Goal: Book appointment/travel/reservation

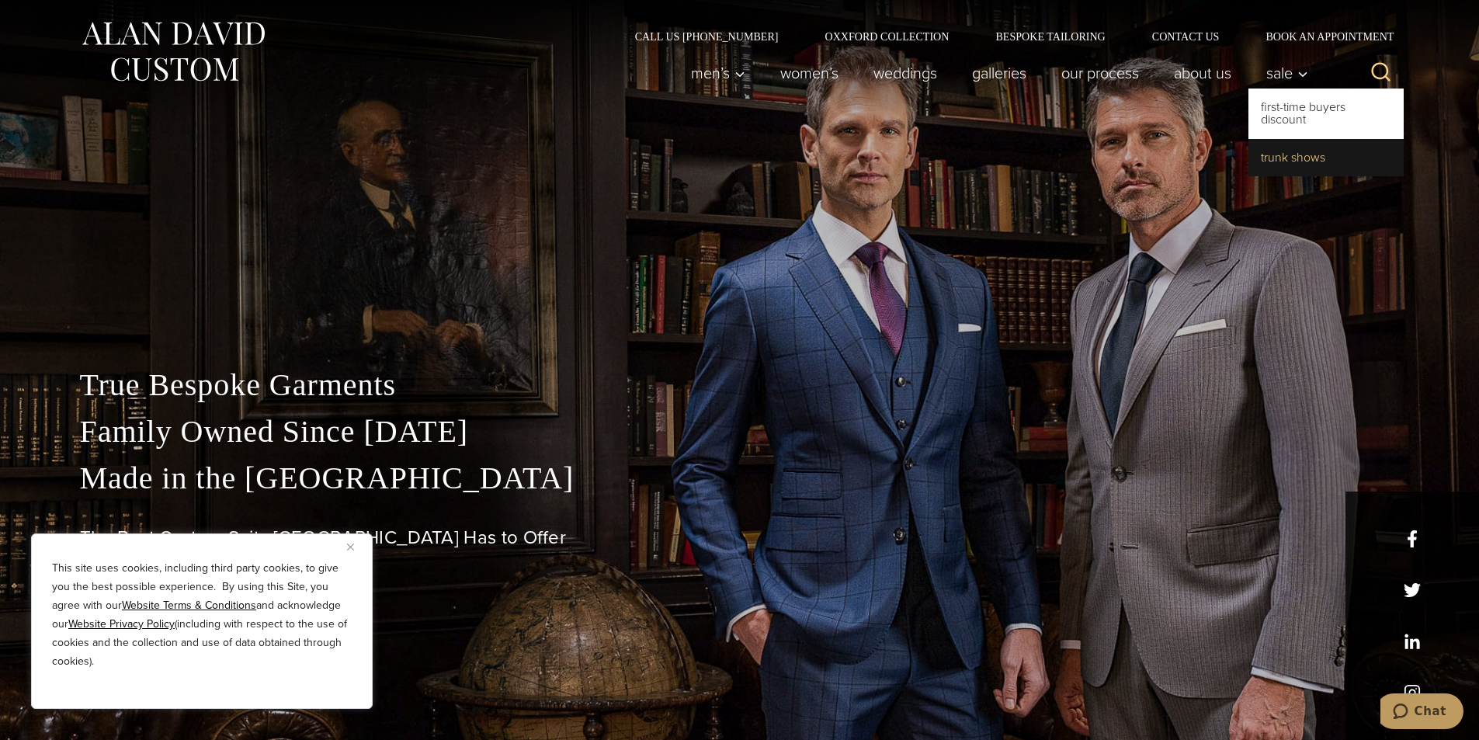
click at [1306, 150] on link "Trunk Shows" at bounding box center [1325, 157] width 155 height 37
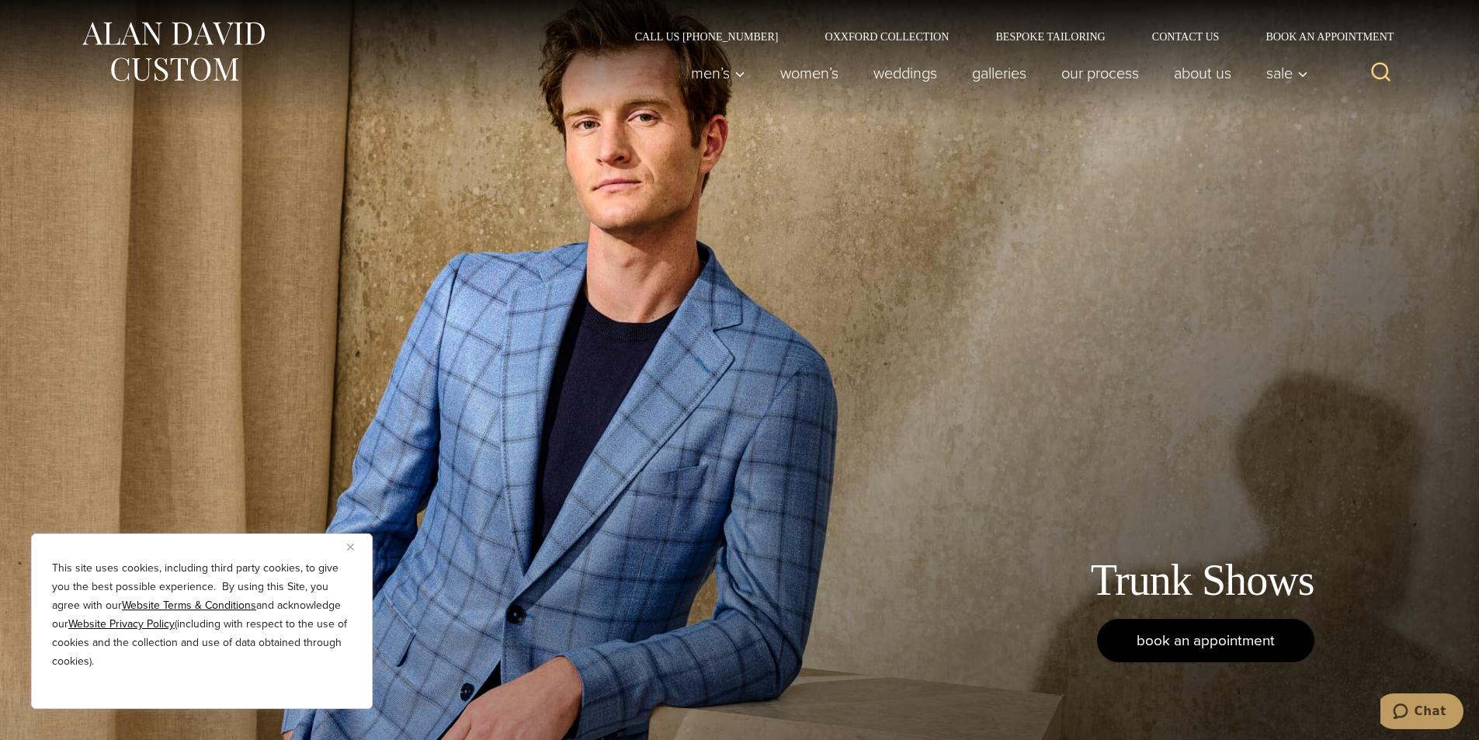
click at [1203, 645] on span "book an appointment" at bounding box center [1206, 640] width 138 height 23
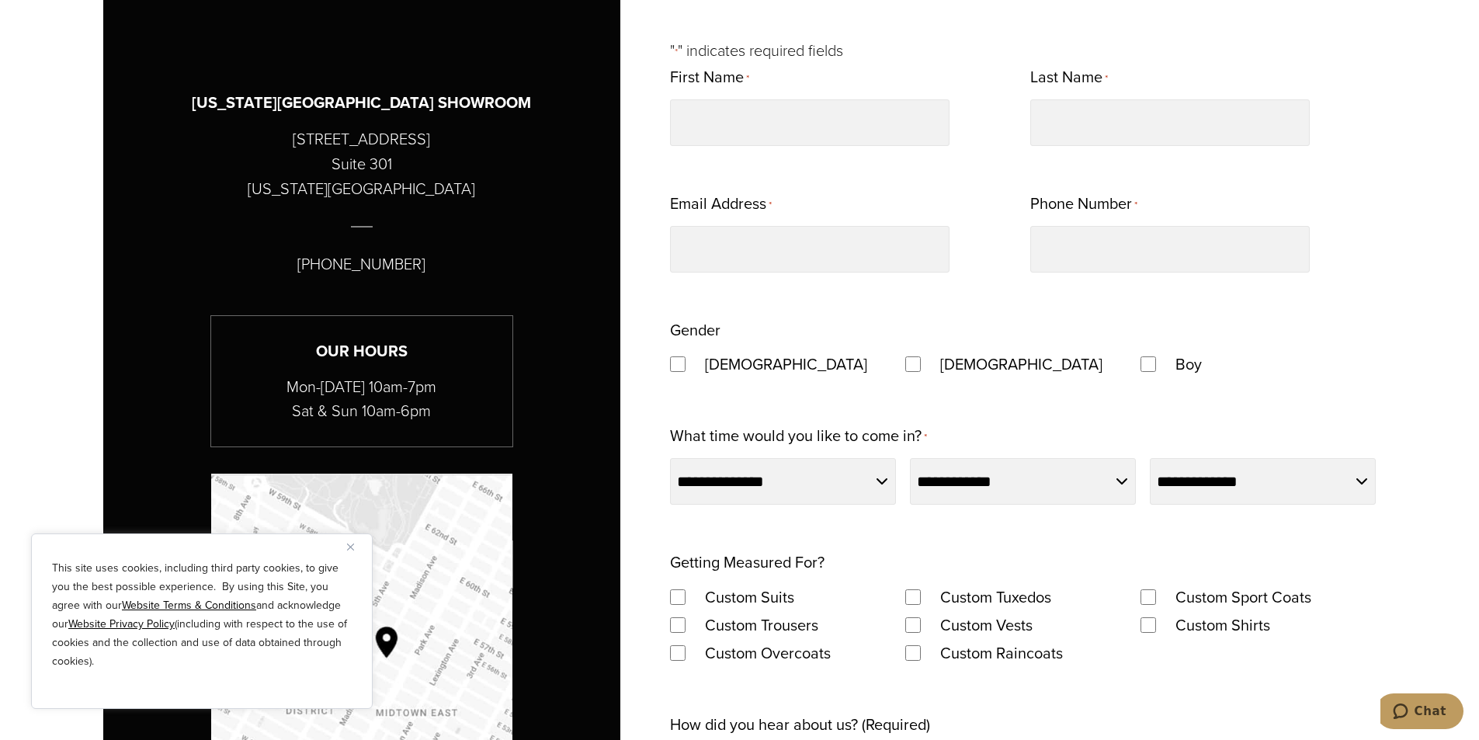
scroll to position [932, 0]
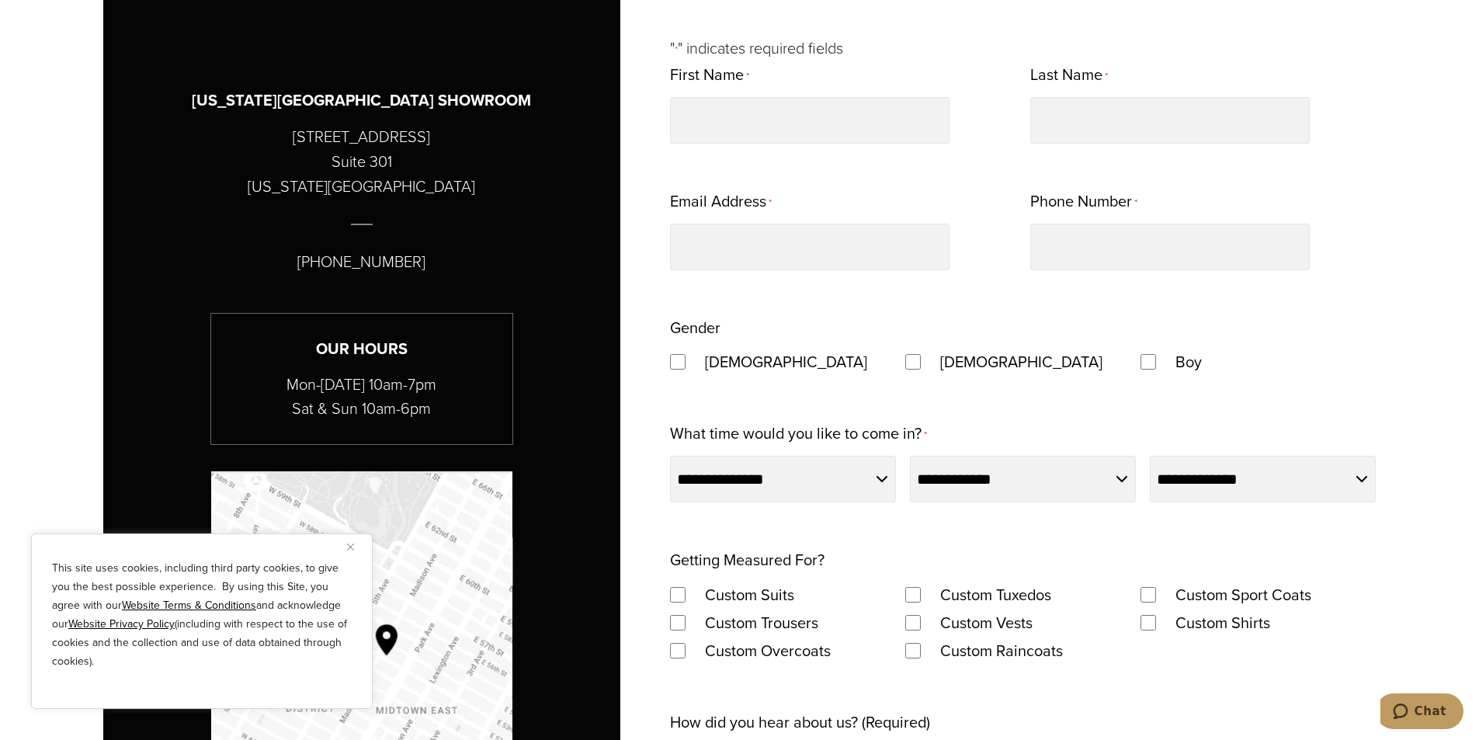
click at [856, 571] on fieldset "Getting Measured For? Custom Suits Custom Tuxedos Custom Sport Coats Custom Tro…" at bounding box center [1023, 605] width 706 height 119
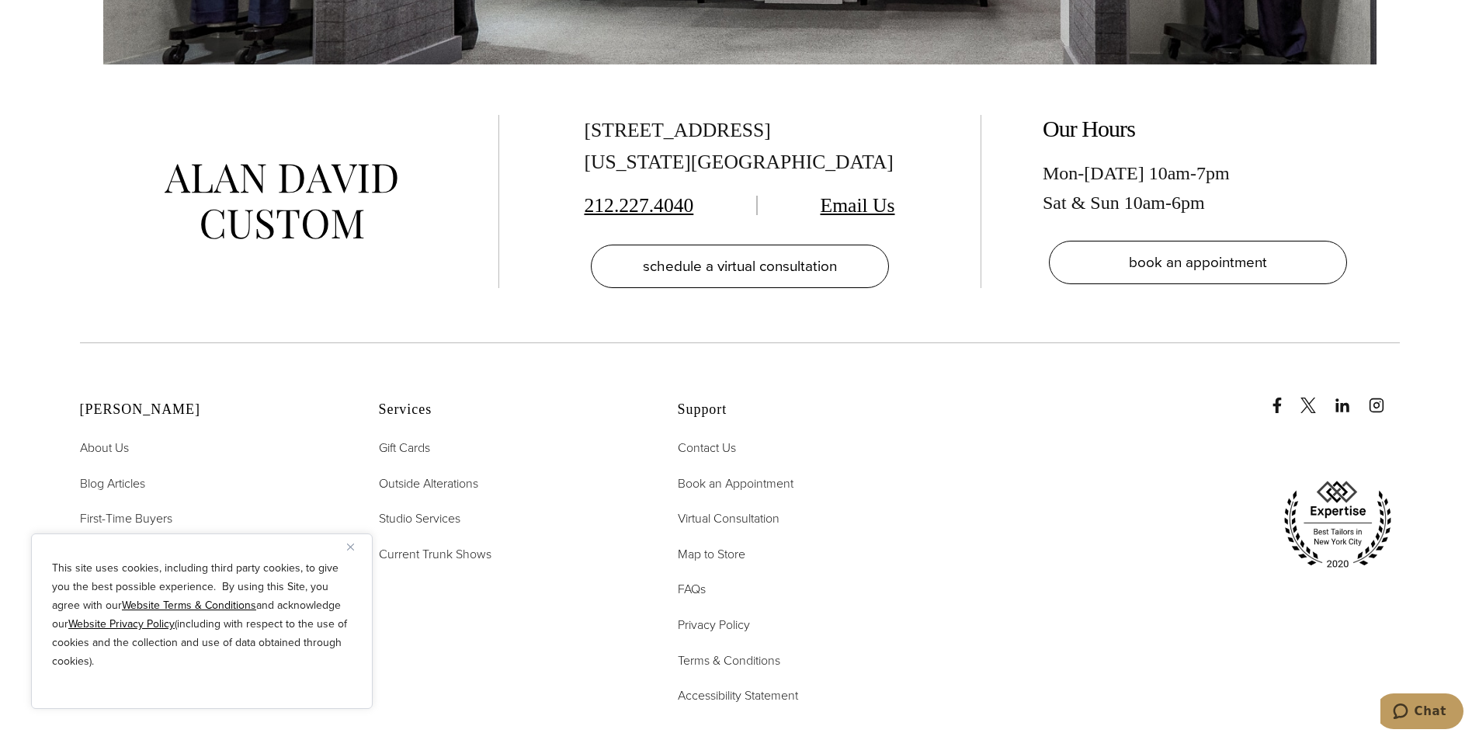
scroll to position [3338, 0]
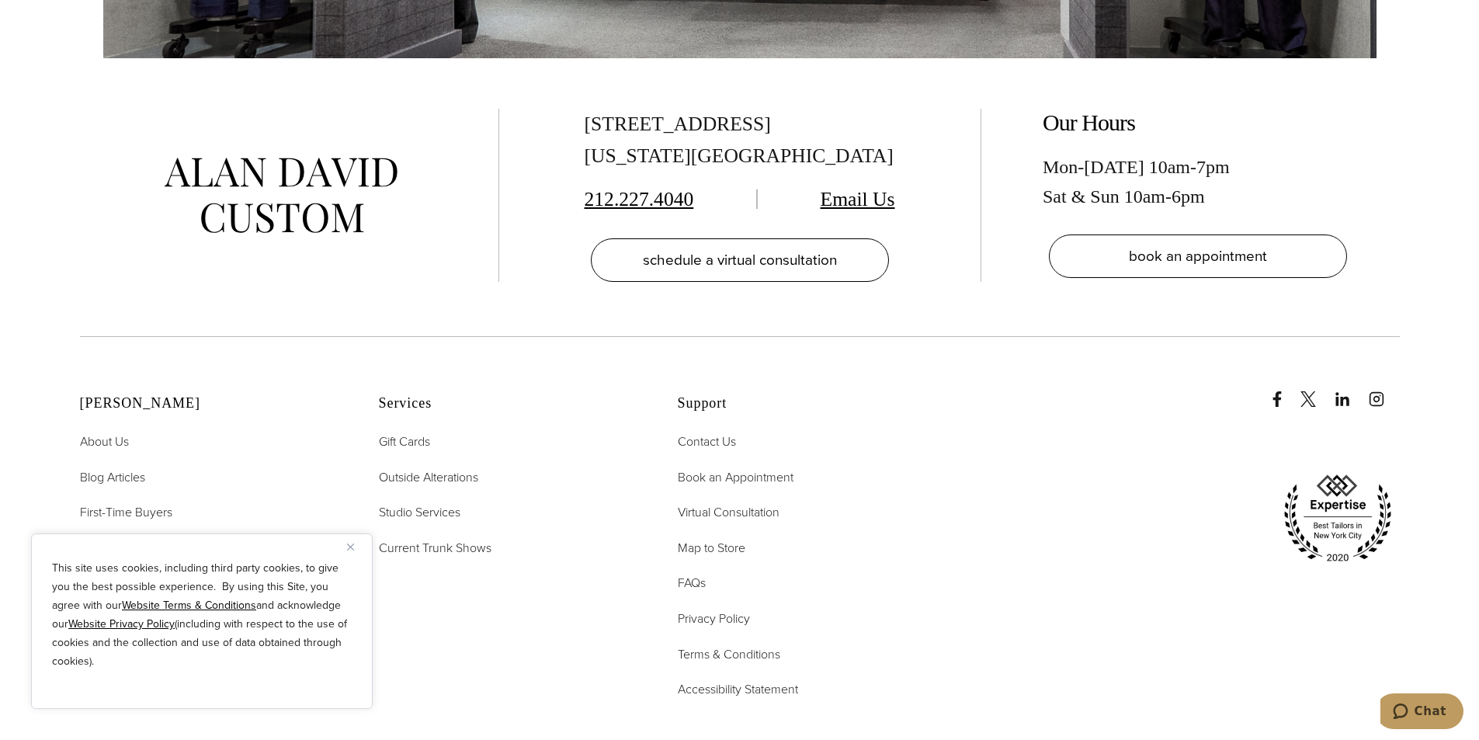
click at [349, 549] on img "Close" at bounding box center [350, 546] width 7 height 7
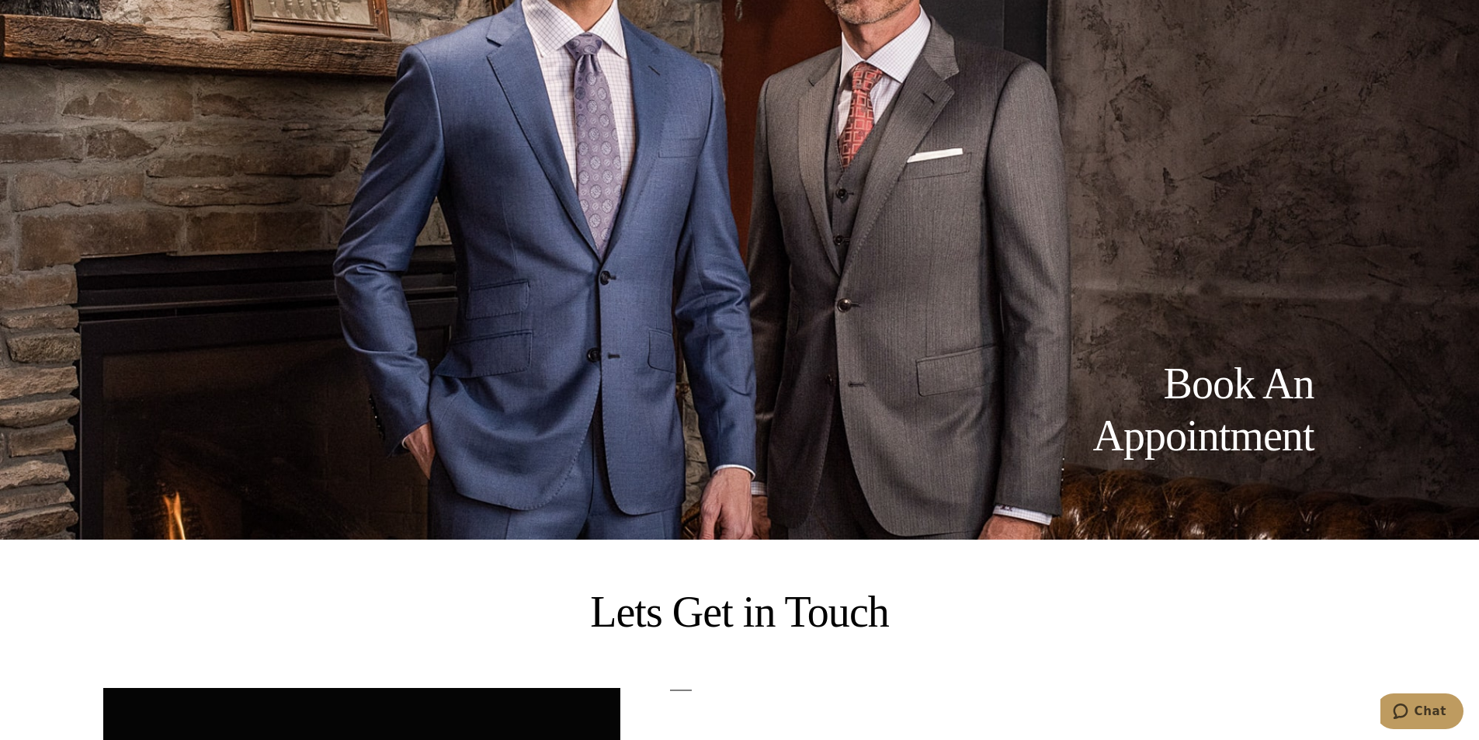
scroll to position [0, 0]
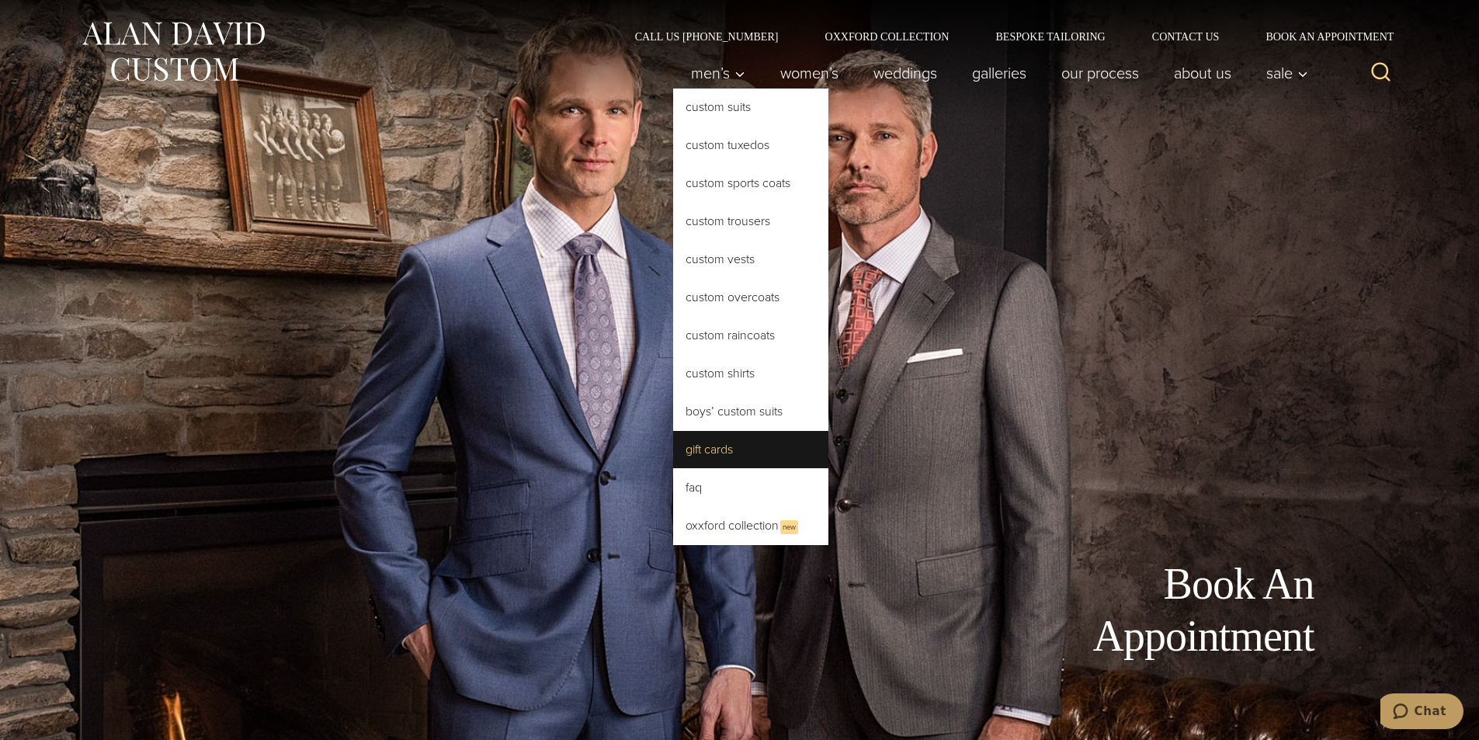
drag, startPoint x: 716, startPoint y: 457, endPoint x: 719, endPoint y: 466, distance: 9.1
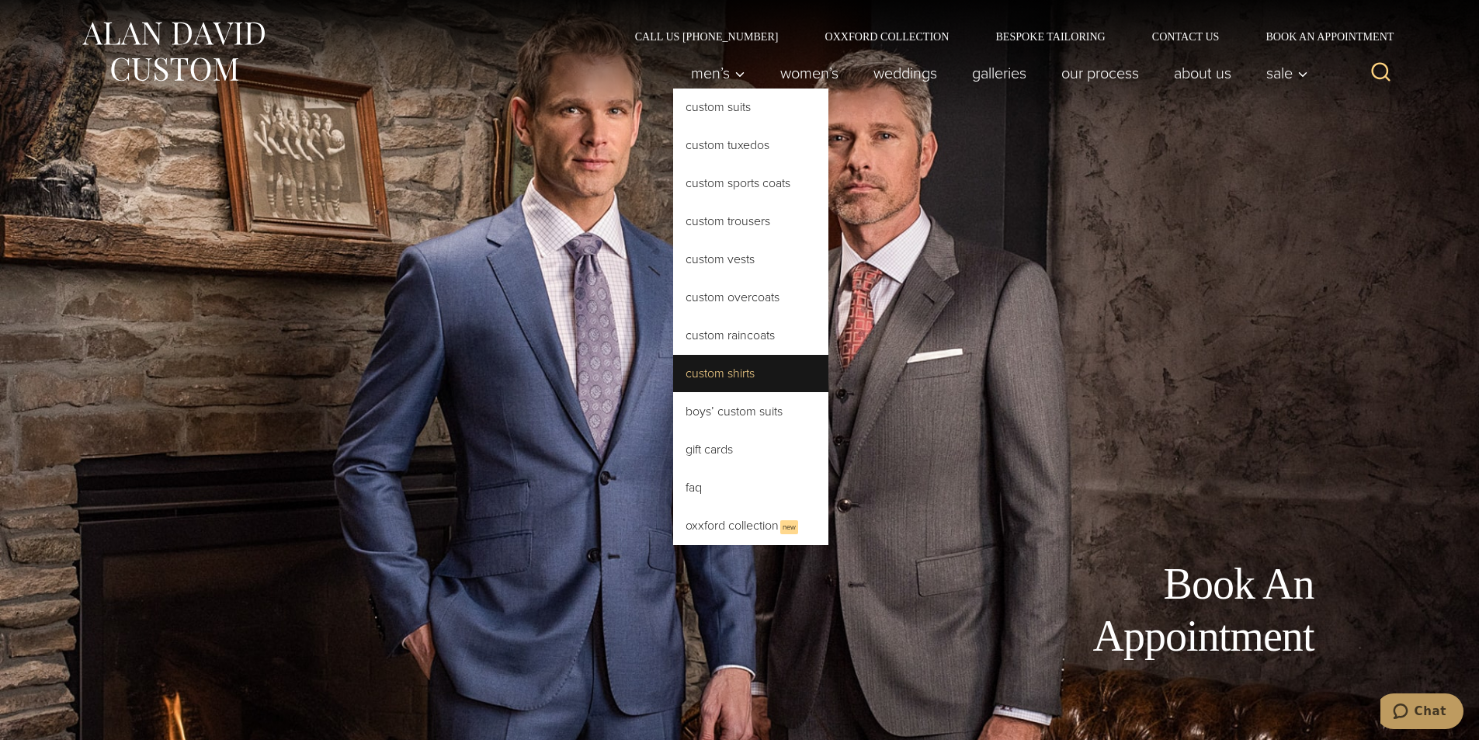
drag, startPoint x: 719, startPoint y: 466, endPoint x: 706, endPoint y: 363, distance: 103.3
click at [706, 363] on link "Custom Shirts" at bounding box center [750, 373] width 155 height 37
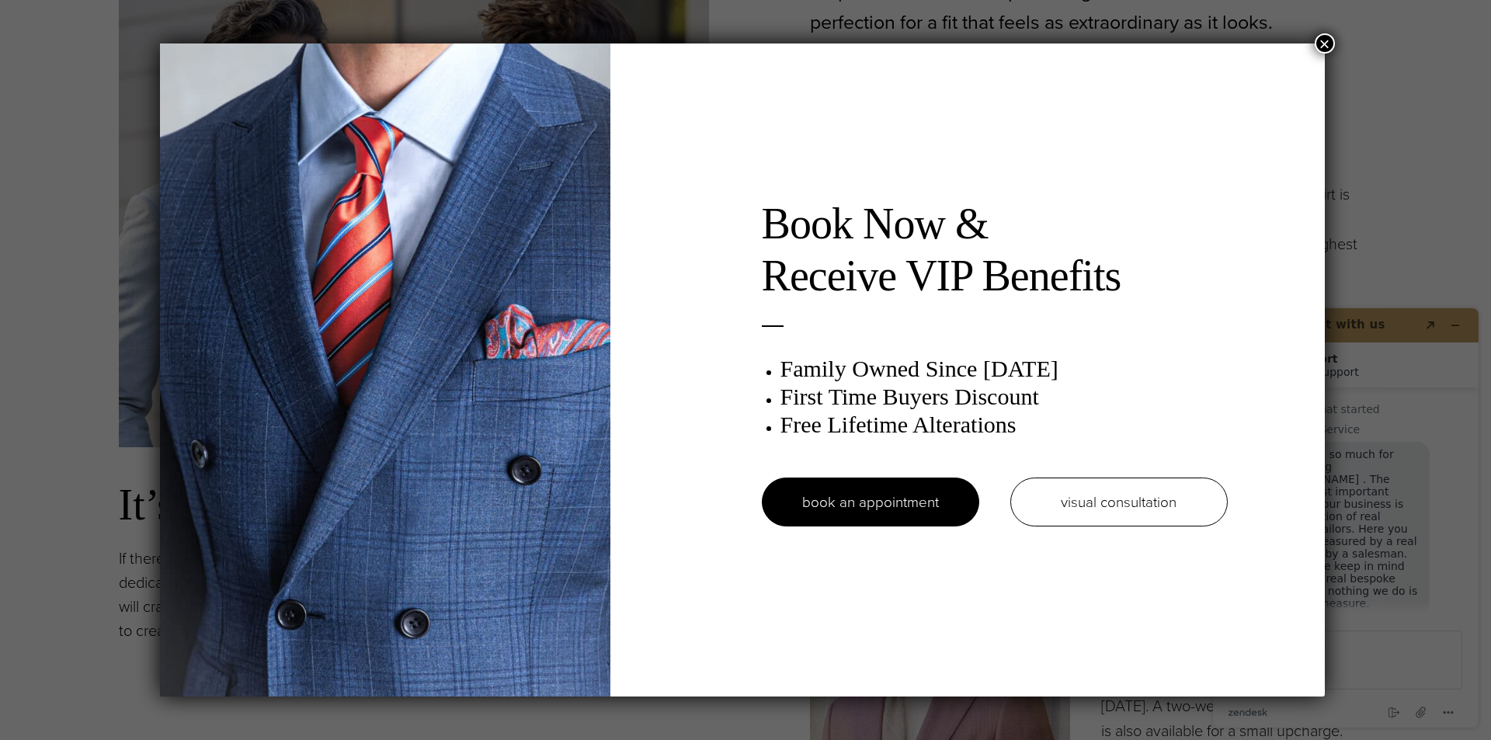
click at [1324, 50] on button "×" at bounding box center [1324, 43] width 20 height 20
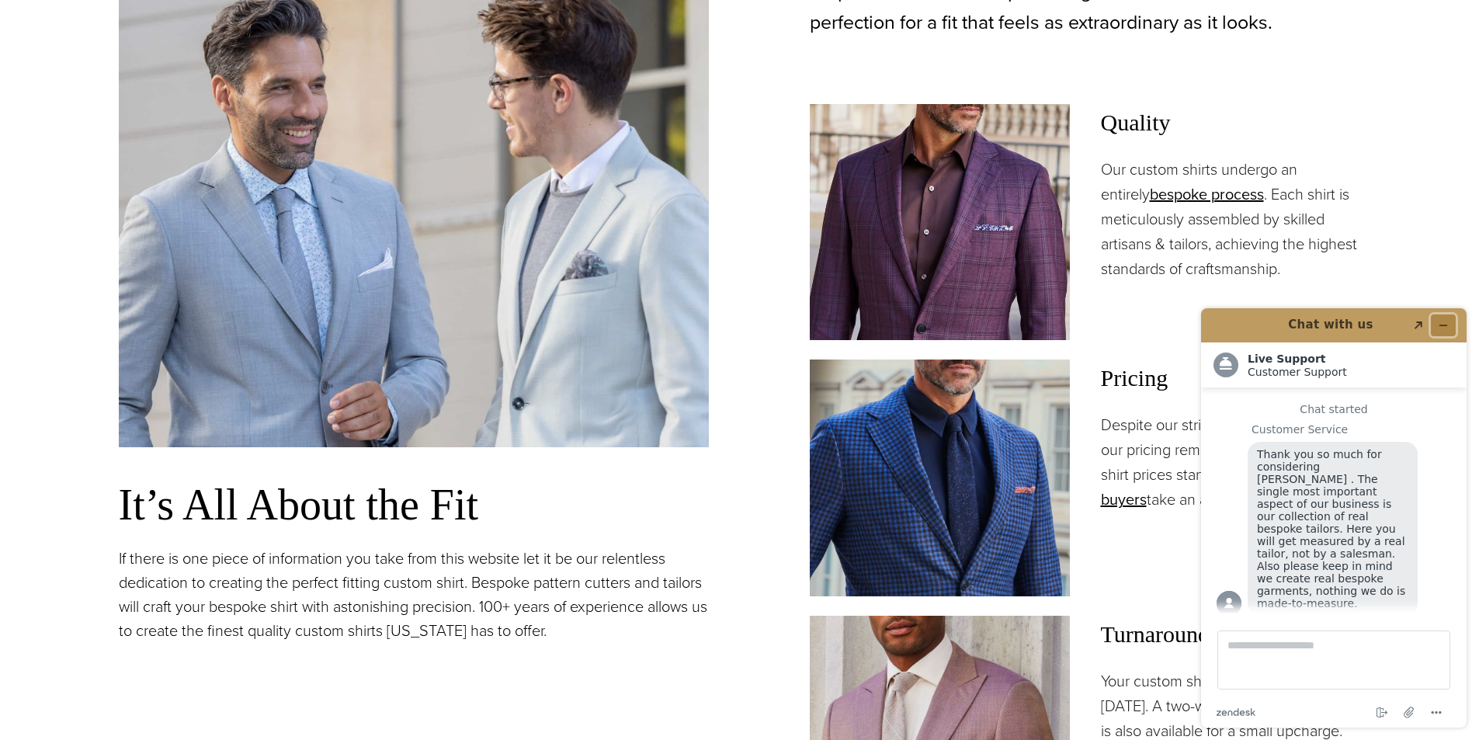
click at [1445, 326] on icon "Minimize widget" at bounding box center [1443, 325] width 11 height 11
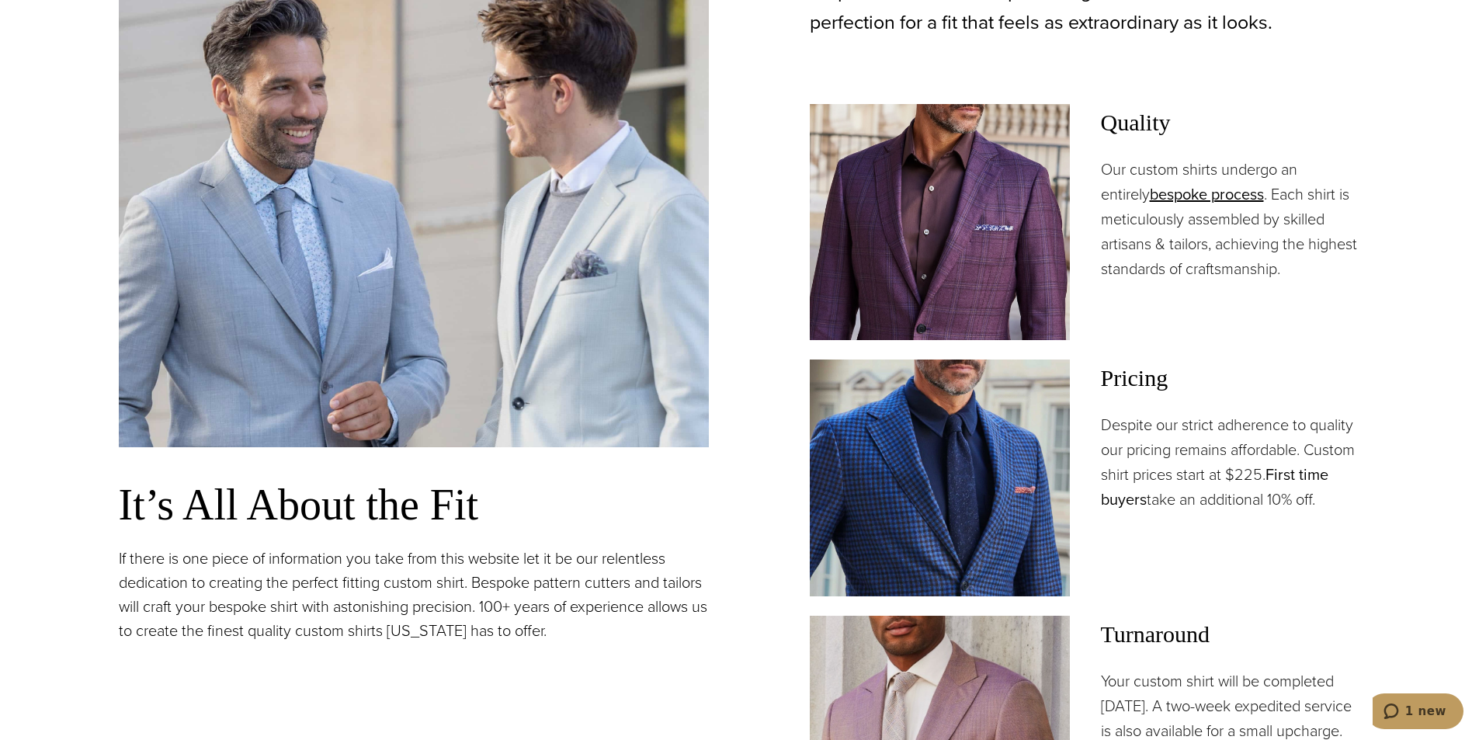
click at [1303, 477] on link "First time buyers" at bounding box center [1214, 487] width 227 height 48
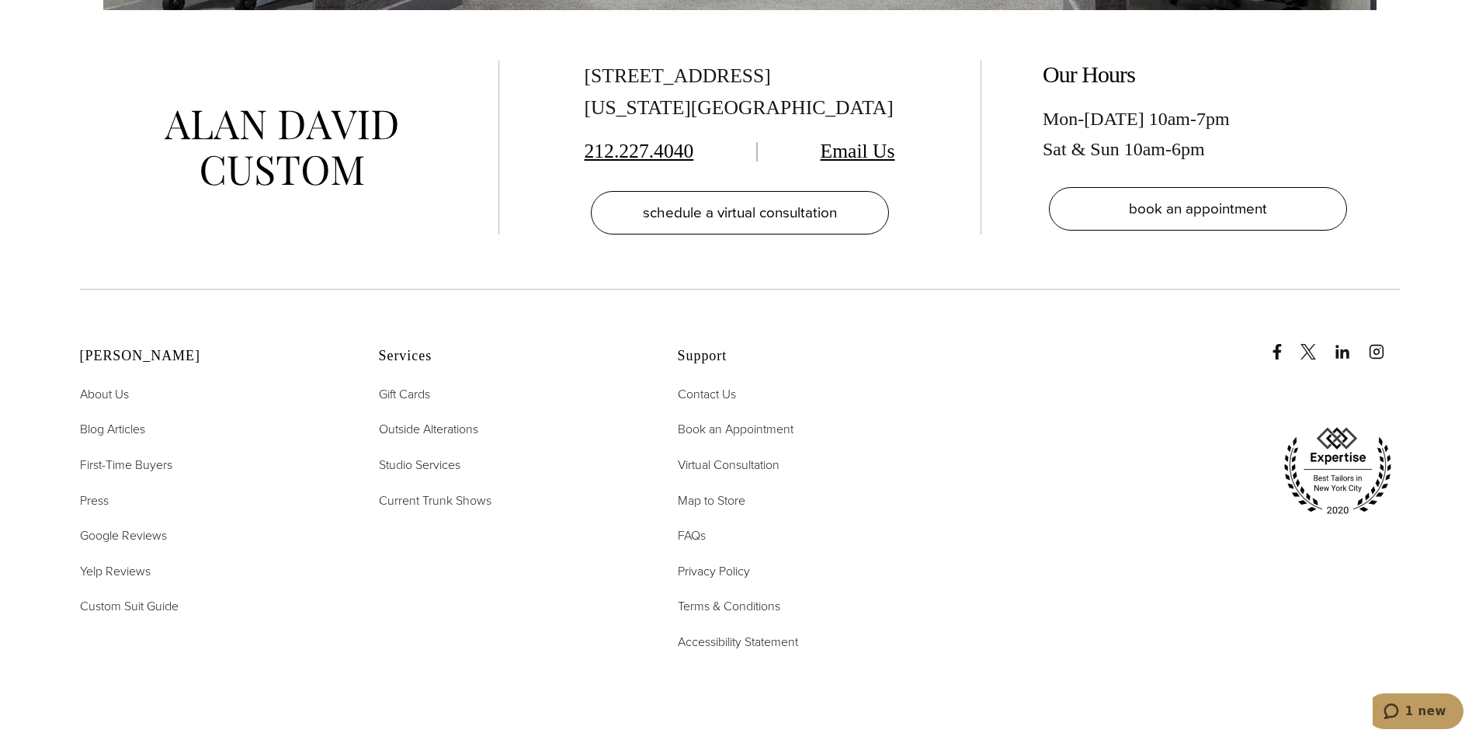
scroll to position [3726, 0]
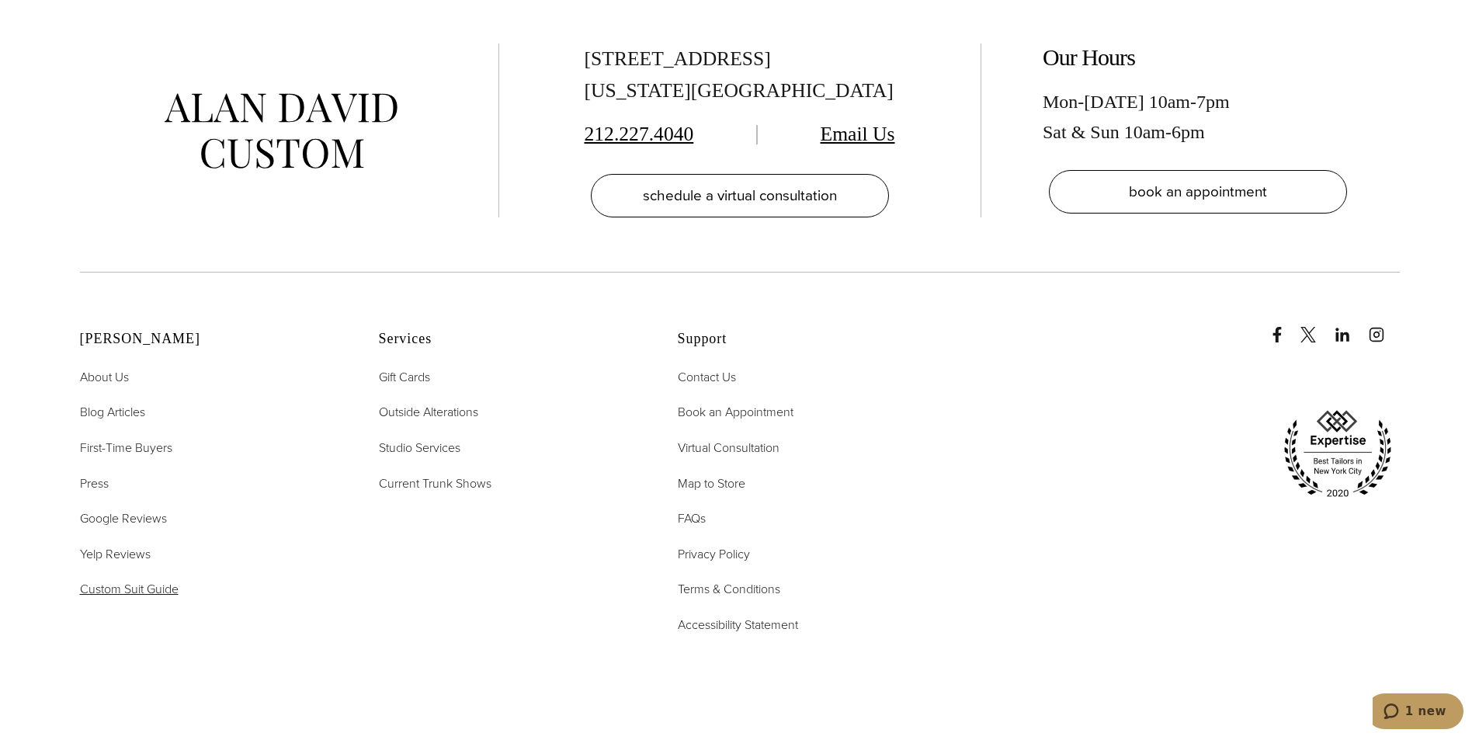
click at [143, 580] on span "Custom Suit Guide" at bounding box center [129, 589] width 99 height 18
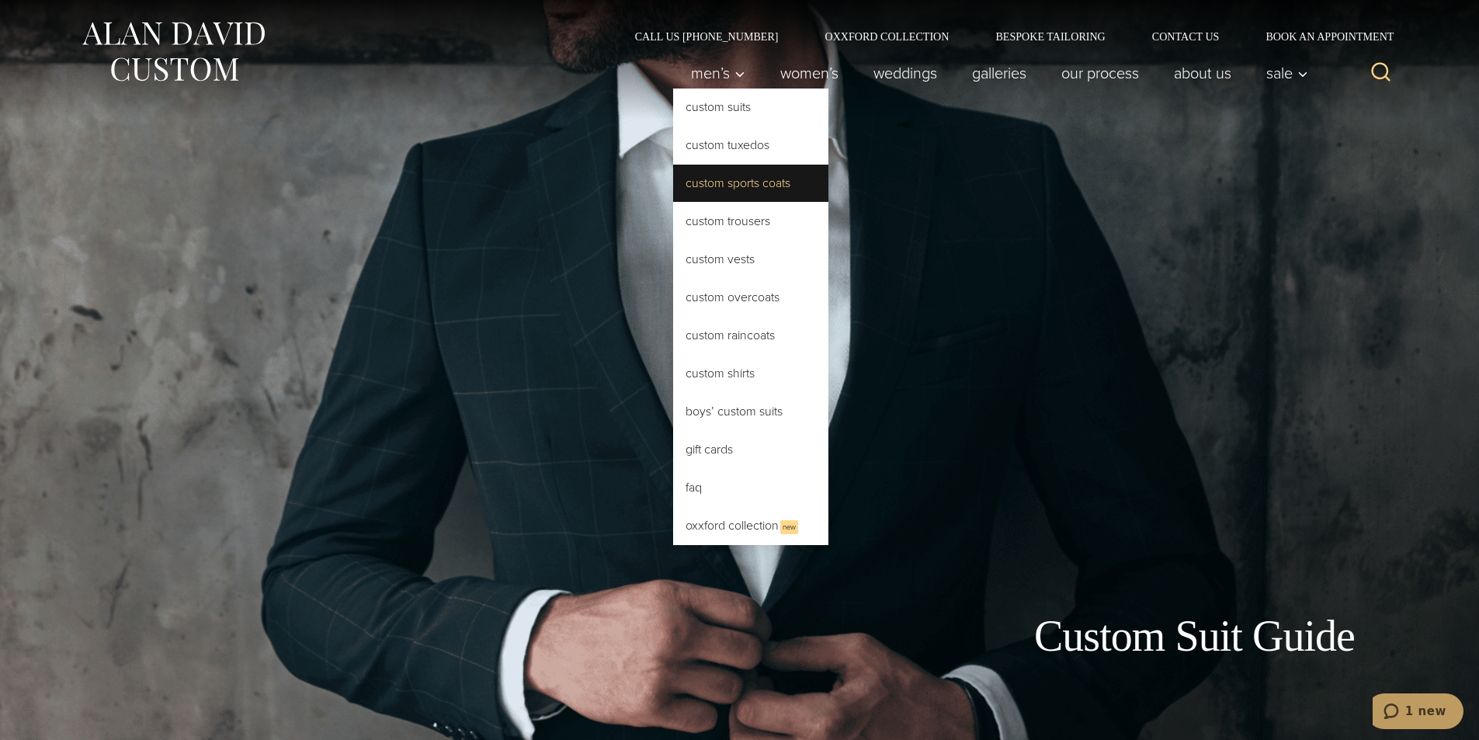
click at [739, 186] on link "Custom Sports Coats" at bounding box center [750, 183] width 155 height 37
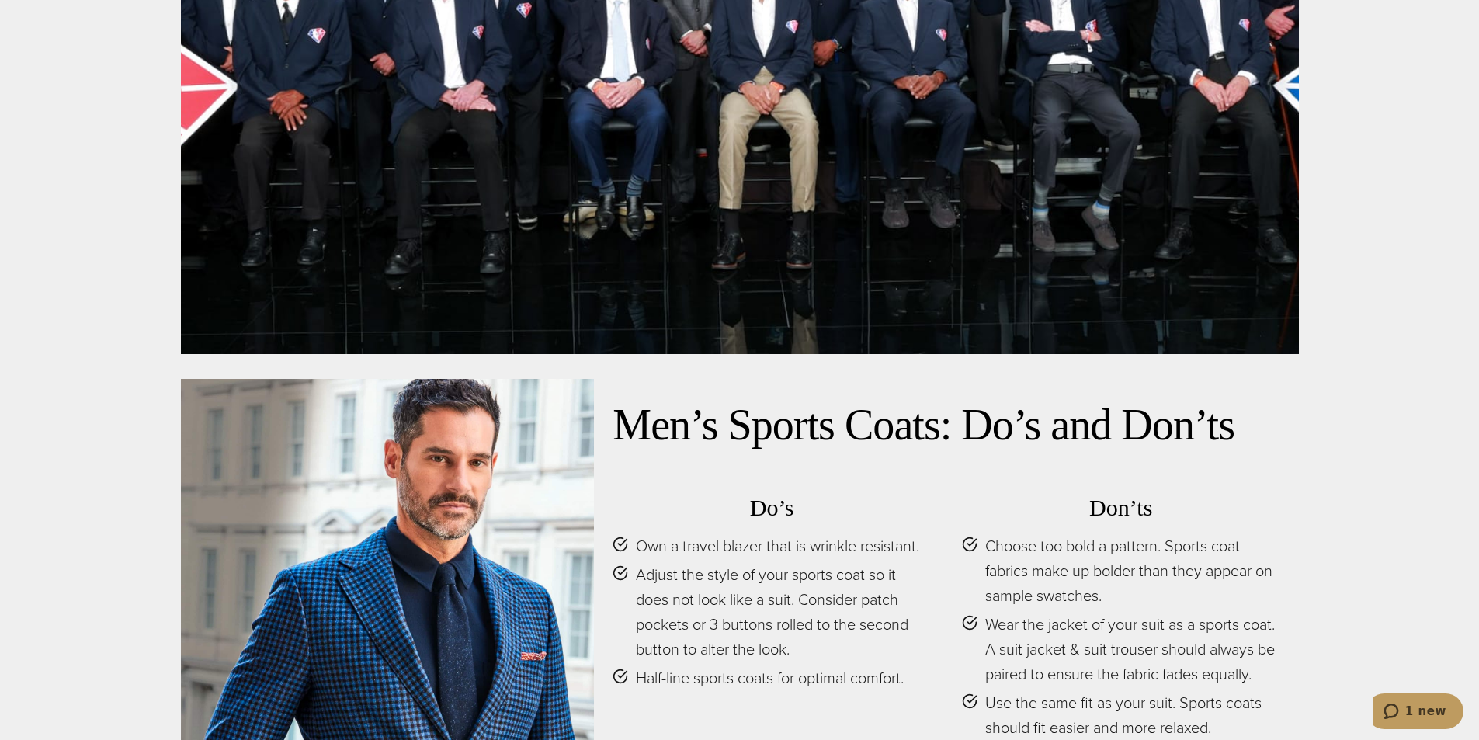
scroll to position [7375, 0]
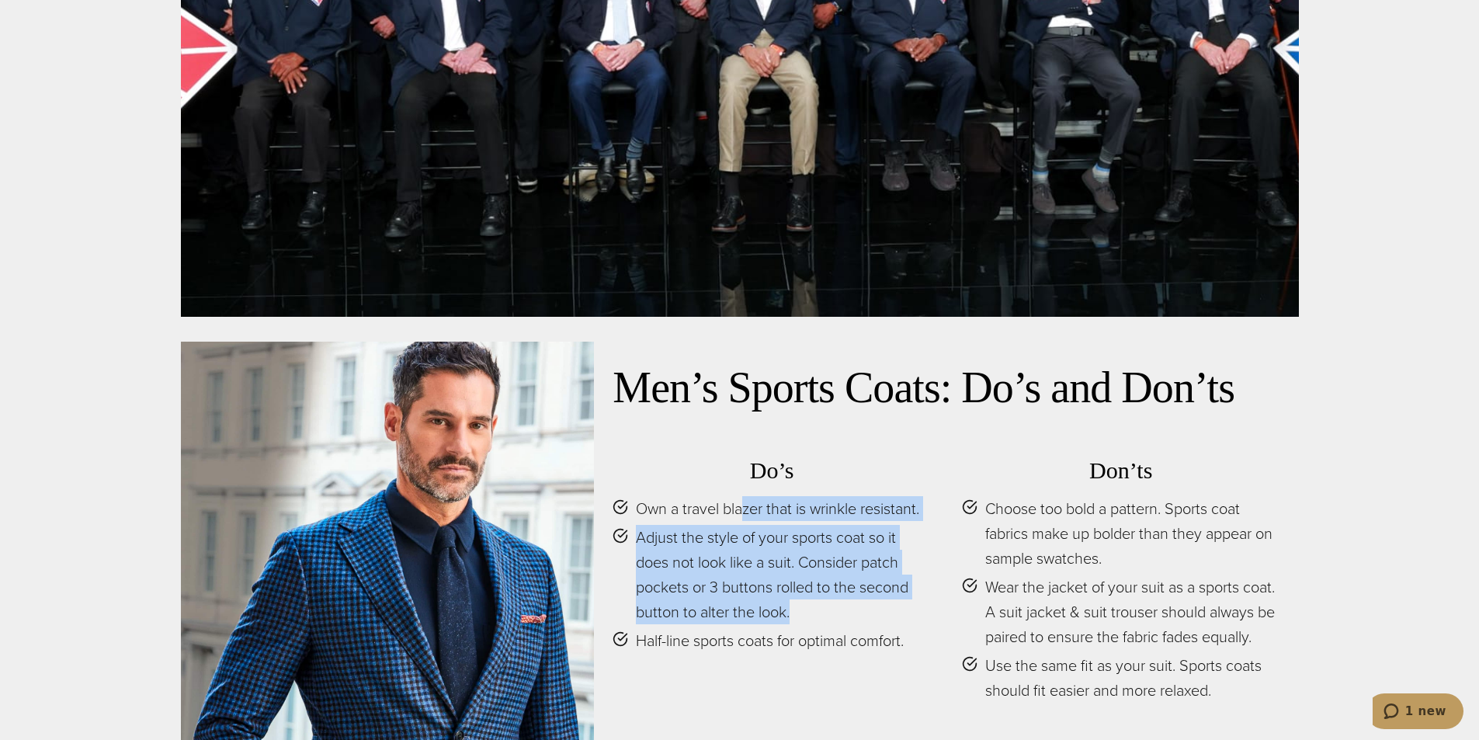
drag, startPoint x: 747, startPoint y: 445, endPoint x: 796, endPoint y: 528, distance: 96.4
click at [796, 528] on ul "Own a travel blazer that is wrinkle resistant. Adjust the style of your sports …" at bounding box center [772, 574] width 318 height 157
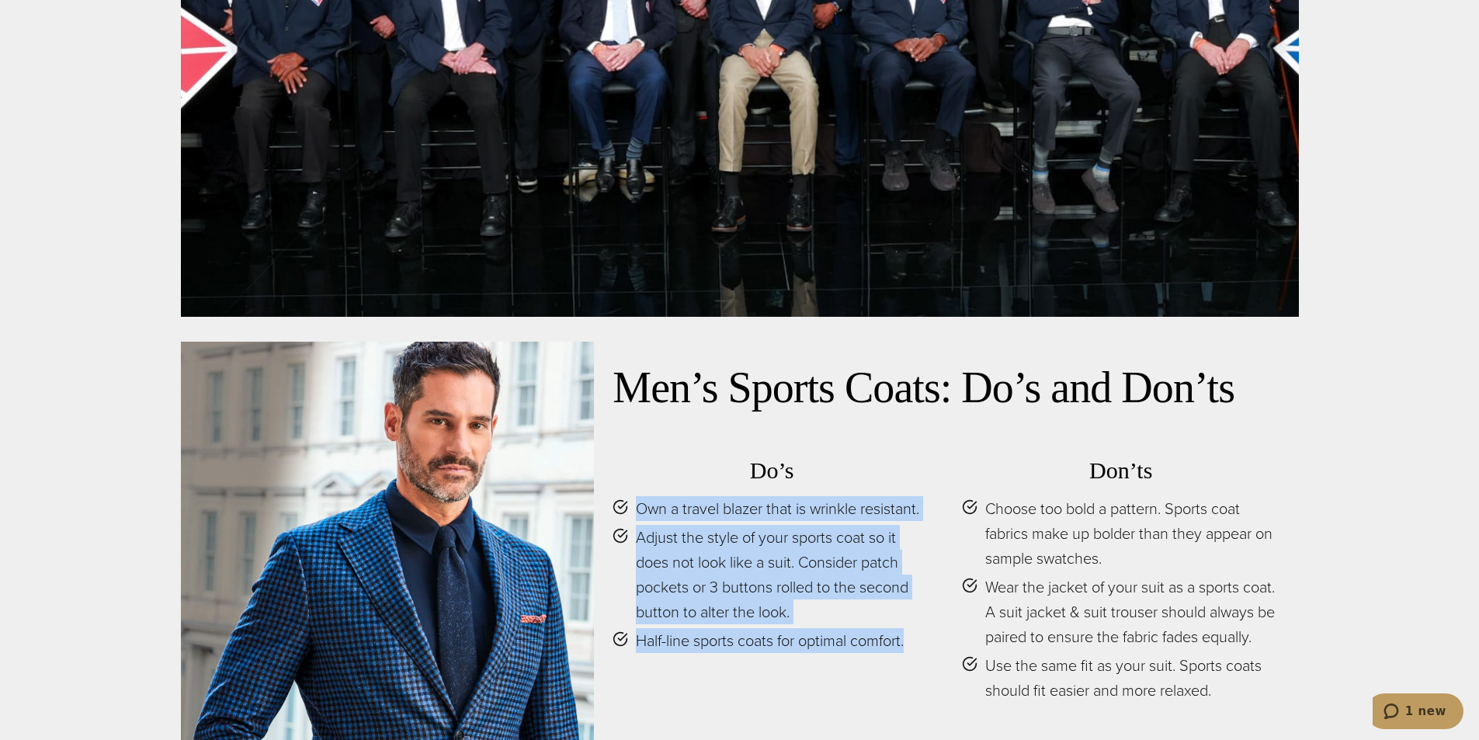
drag, startPoint x: 918, startPoint y: 571, endPoint x: 619, endPoint y: 434, distance: 329.7
click at [619, 496] on ul "Own a travel blazer that is wrinkle resistant. Adjust the style of your sports …" at bounding box center [772, 574] width 318 height 157
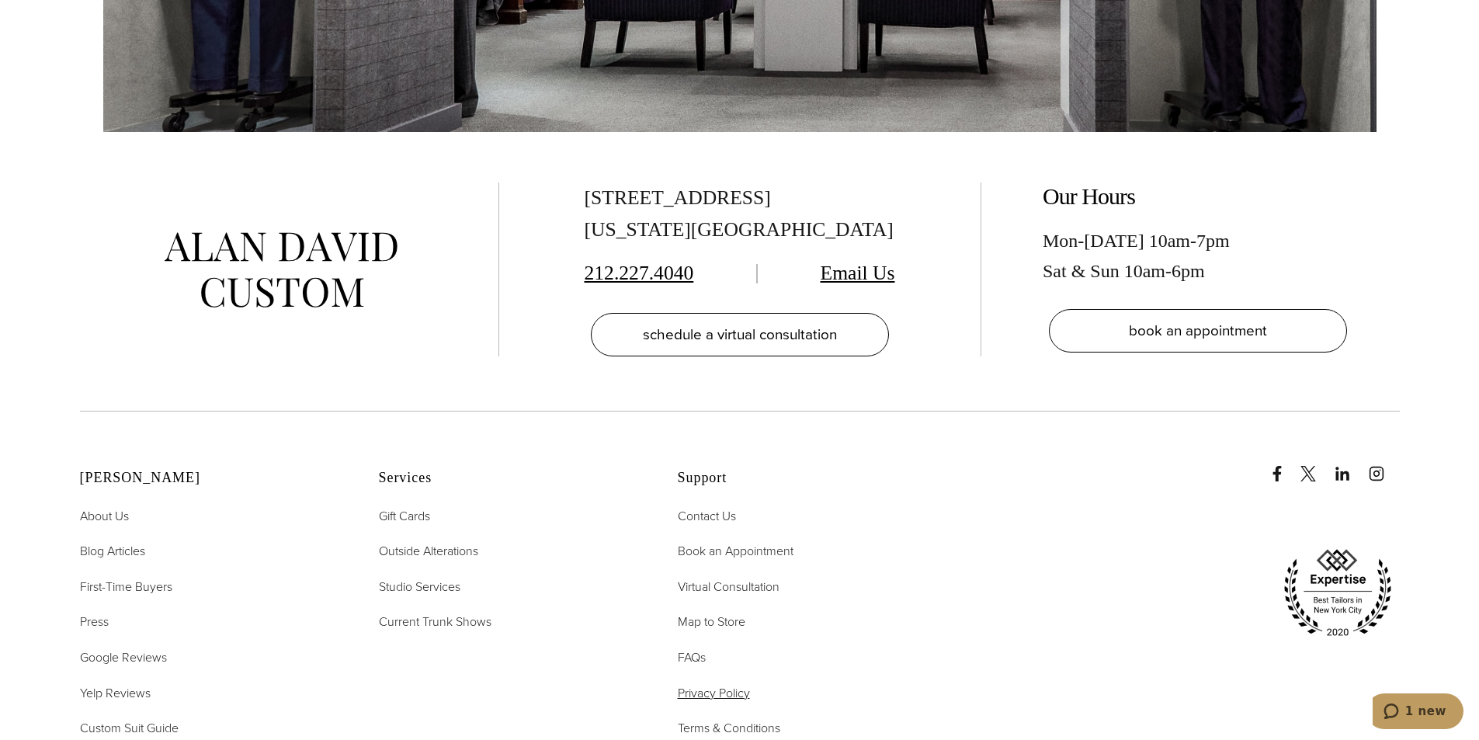
scroll to position [10136, 0]
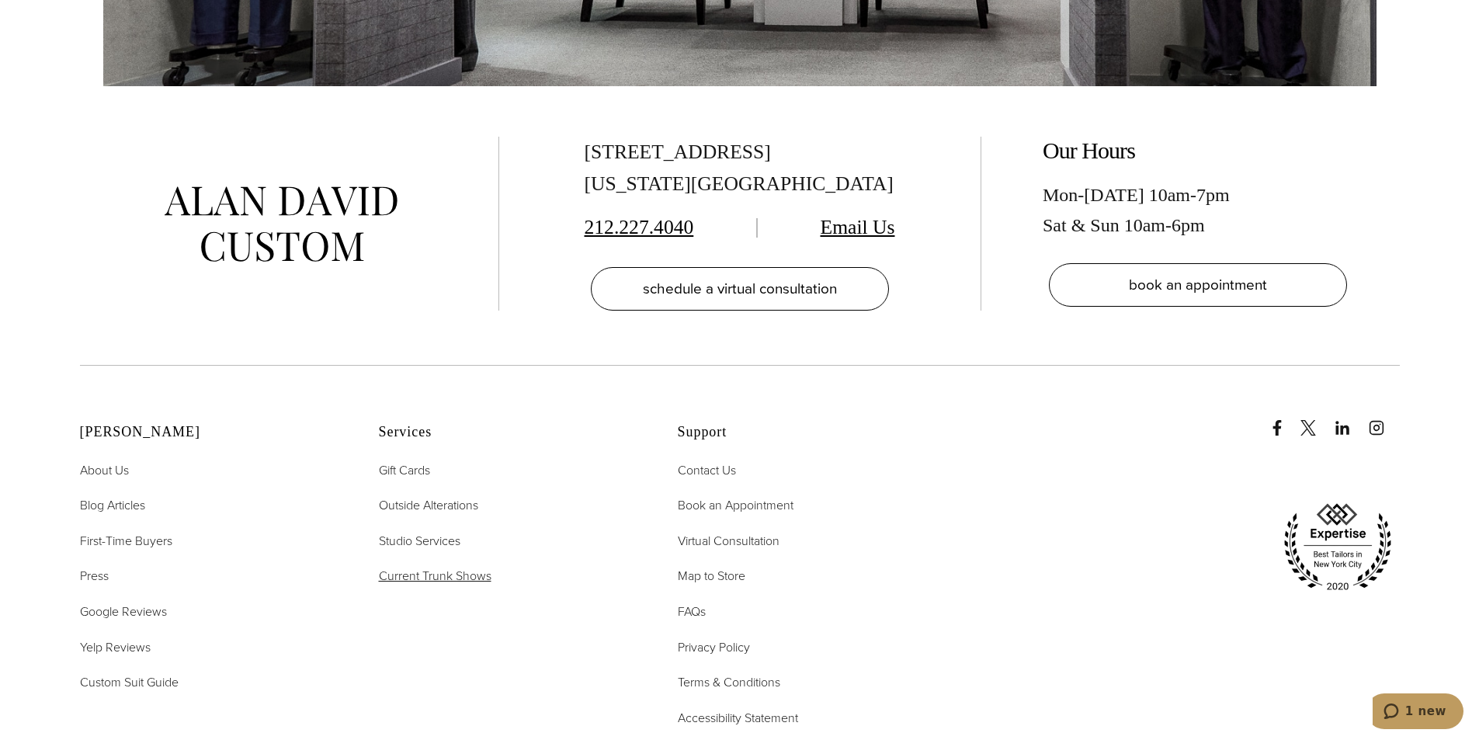
click at [426, 567] on span "Current Trunk Shows" at bounding box center [435, 576] width 113 height 18
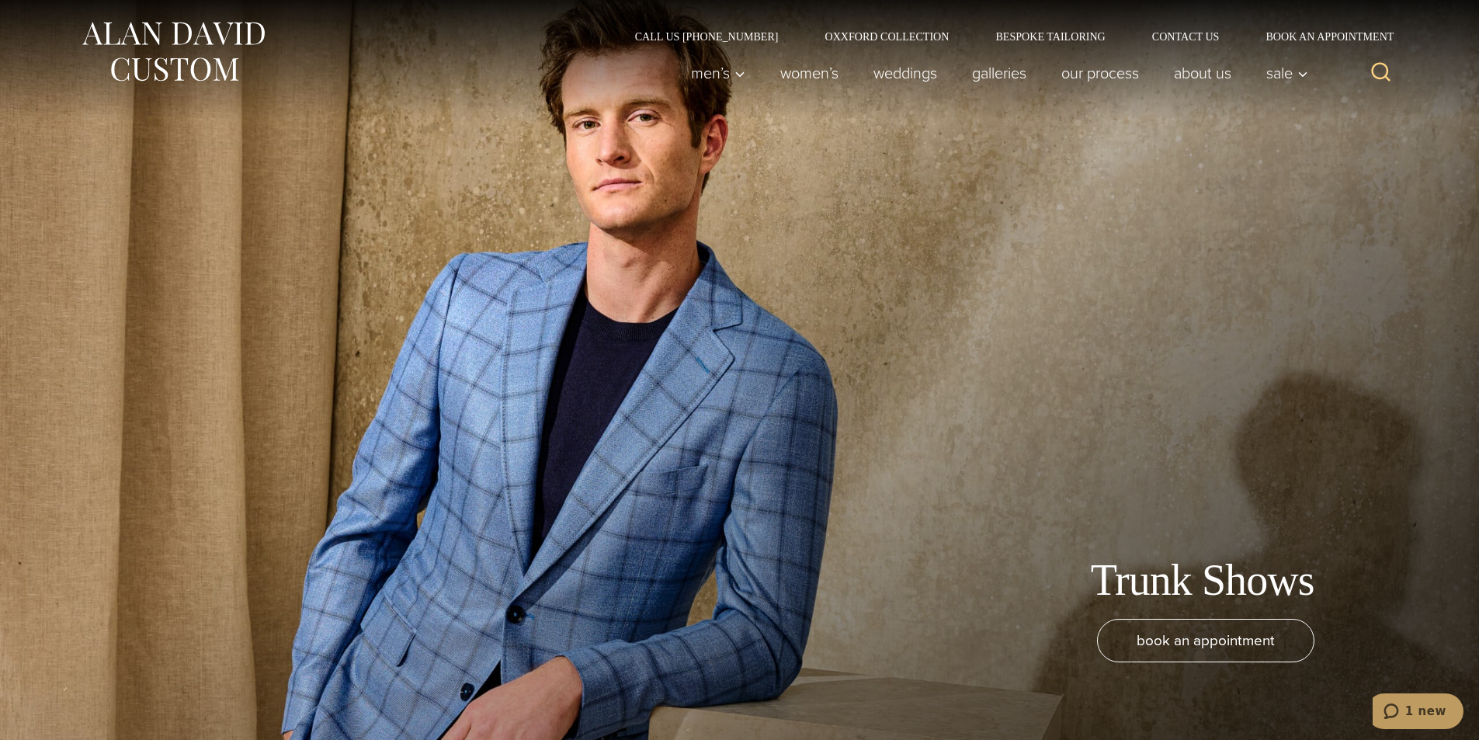
click at [1184, 577] on h1 "Trunk Shows" at bounding box center [1203, 580] width 224 height 52
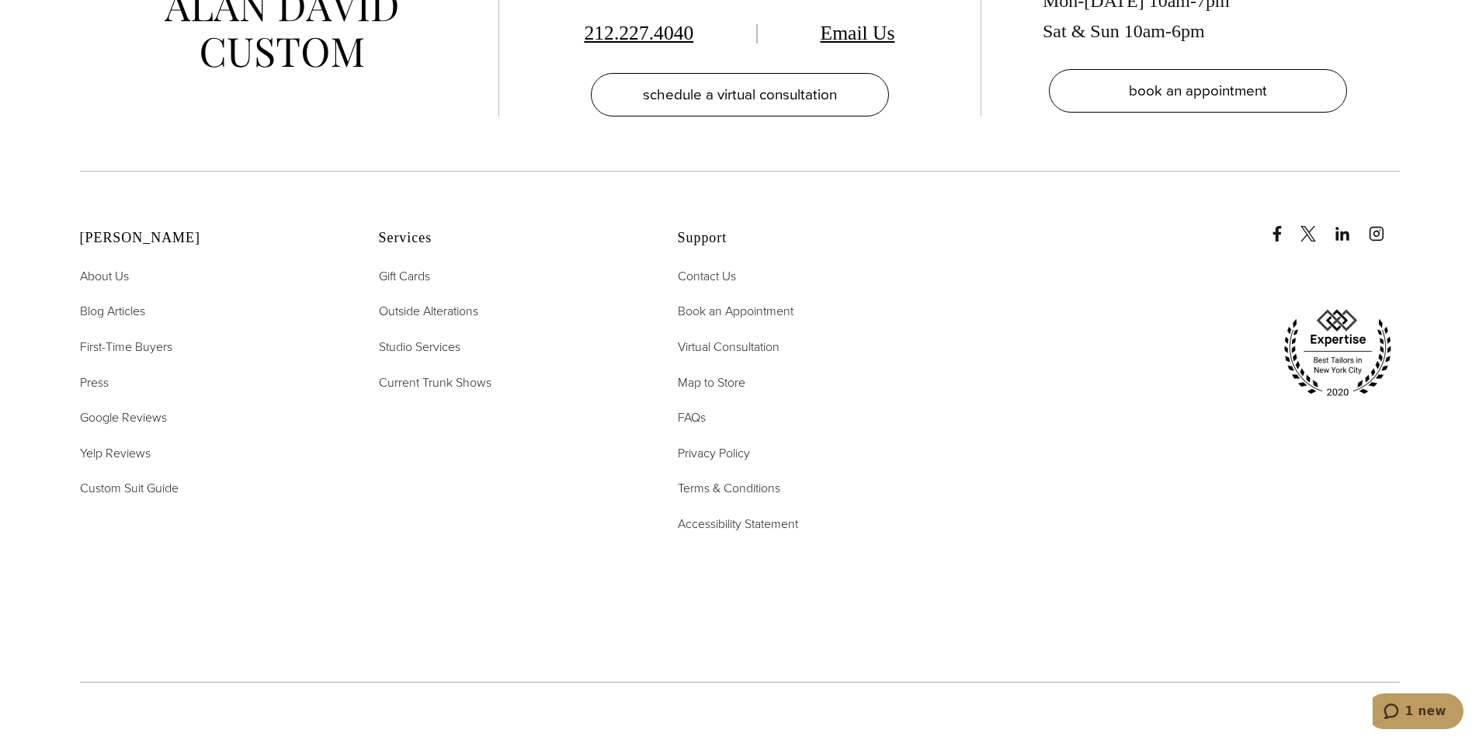
scroll to position [6800, 0]
